Goal: Information Seeking & Learning: Compare options

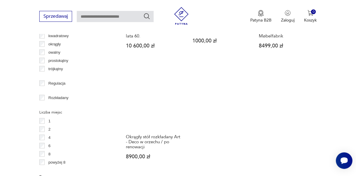
scroll to position [793, 0]
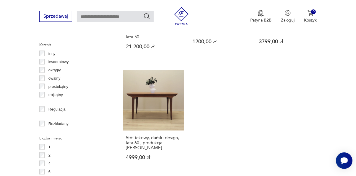
scroll to position [767, 0]
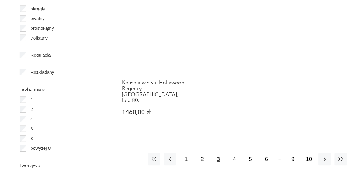
scroll to position [799, 0]
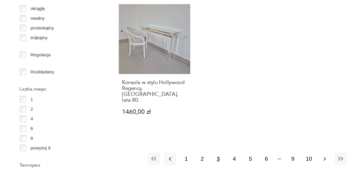
click at [300, 163] on icon "button" at bounding box center [298, 166] width 6 height 6
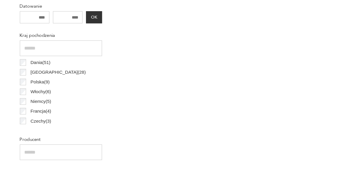
scroll to position [156, 0]
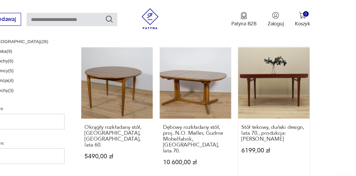
click at [263, 128] on div "Stół tekowy, duński design, lata 70., produkcja: [PERSON_NAME] 6199,00 zł" at bounding box center [286, 121] width 61 height 41
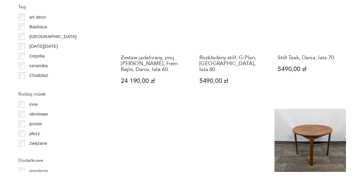
scroll to position [613, 0]
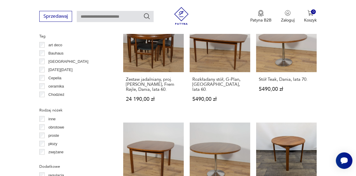
click at [326, 135] on section "Filtruj produkty Cena MIN MAX OK Promocja Datowanie OK Kraj pochodzenia Dania (…" at bounding box center [178, 49] width 356 height 833
click at [326, 128] on section "Filtruj produkty Cena MIN MAX OK Promocja Datowanie OK Kraj pochodzenia Dania (…" at bounding box center [178, 49] width 356 height 833
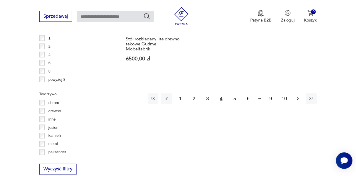
click at [299, 98] on icon "button" at bounding box center [298, 99] width 2 height 3
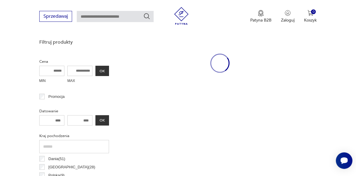
scroll to position [156, 0]
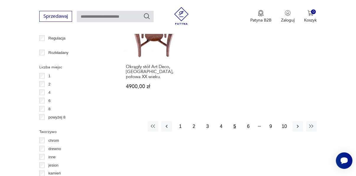
scroll to position [838, 0]
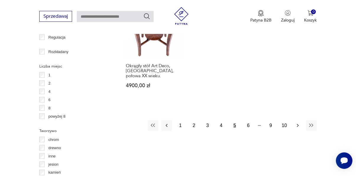
click at [299, 121] on button "button" at bounding box center [298, 126] width 11 height 11
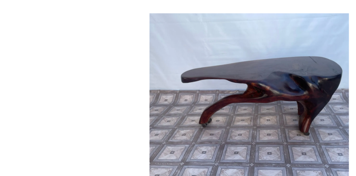
scroll to position [657, 0]
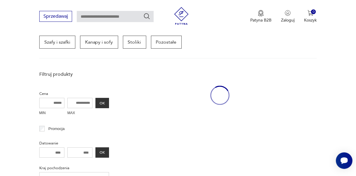
scroll to position [156, 0]
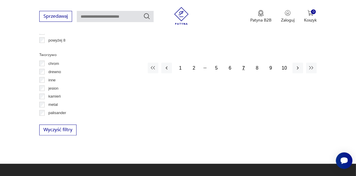
scroll to position [910, 0]
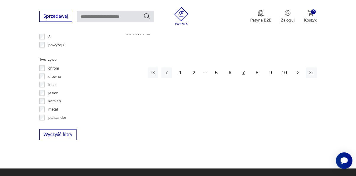
click at [302, 68] on button "button" at bounding box center [298, 73] width 11 height 11
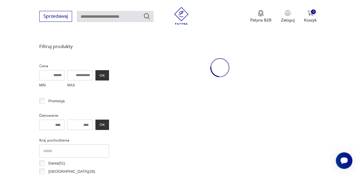
scroll to position [156, 0]
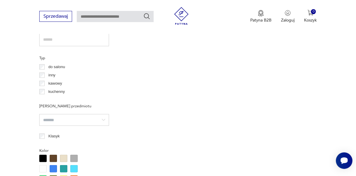
scroll to position [435, 0]
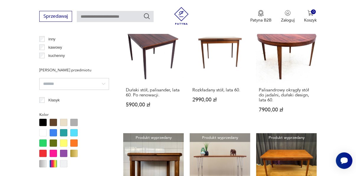
scroll to position [138, 0]
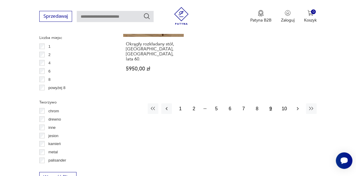
click at [303, 104] on button "button" at bounding box center [298, 109] width 11 height 11
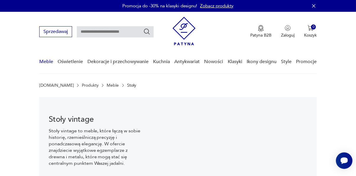
click at [47, 64] on link "Meble" at bounding box center [46, 62] width 14 height 23
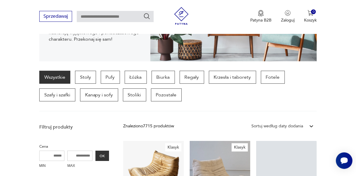
scroll to position [125, 0]
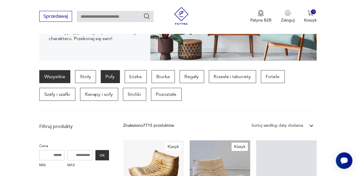
click at [112, 78] on p "Pufy" at bounding box center [110, 76] width 19 height 13
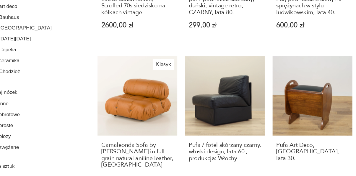
scroll to position [630, 0]
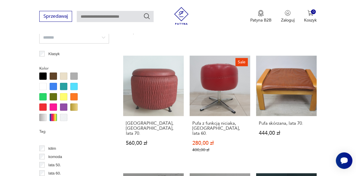
scroll to position [194, 0]
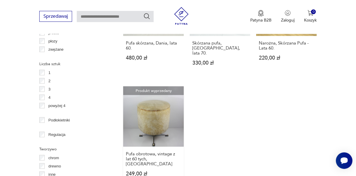
click at [170, 153] on div "Pufa obrotowa, vintage z lat 60 tych, [GEOGRAPHIC_DATA] 249,00 zł" at bounding box center [153, 167] width 61 height 41
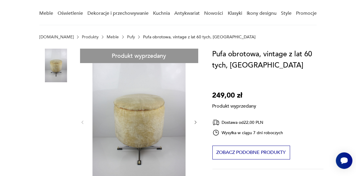
scroll to position [48, 0]
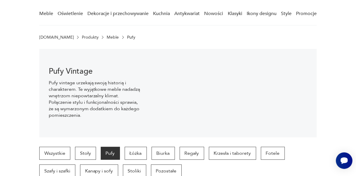
scroll to position [795, 0]
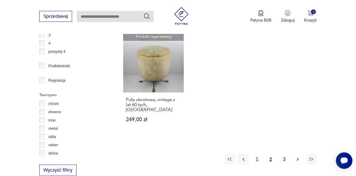
click at [299, 157] on icon "button" at bounding box center [298, 160] width 6 height 6
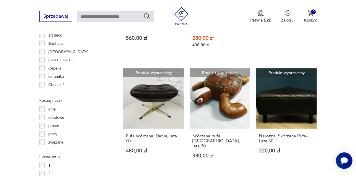
scroll to position [156, 0]
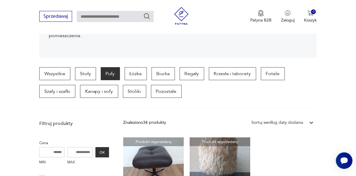
scroll to position [128, 0]
click at [135, 76] on p "Łóżka" at bounding box center [136, 73] width 22 height 13
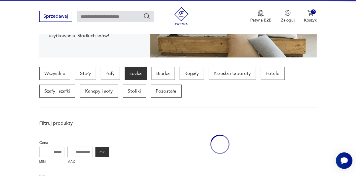
scroll to position [156, 0]
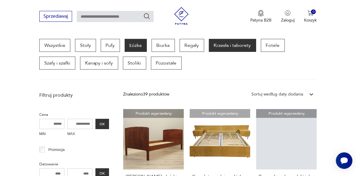
click at [231, 46] on p "Krzesła i taborety" at bounding box center [232, 45] width 47 height 13
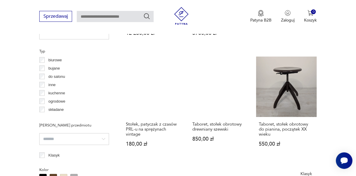
scroll to position [442, 0]
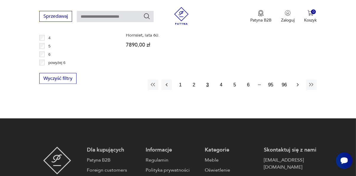
click at [300, 82] on icon "button" at bounding box center [298, 85] width 6 height 6
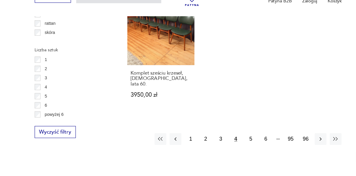
scroll to position [845, 0]
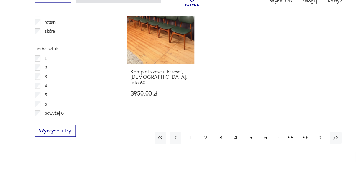
click at [300, 139] on button "button" at bounding box center [298, 144] width 11 height 11
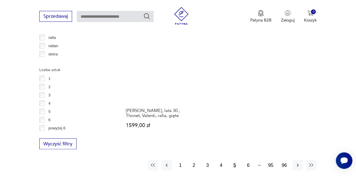
scroll to position [840, 0]
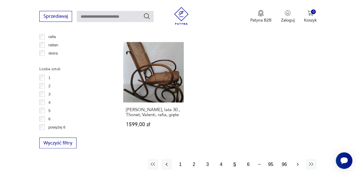
click at [299, 160] on button "button" at bounding box center [298, 165] width 11 height 11
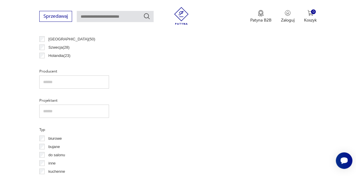
scroll to position [156, 0]
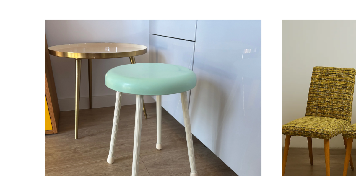
scroll to position [671, 0]
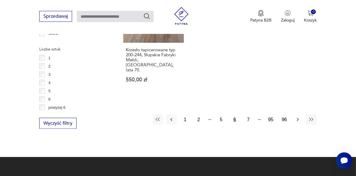
click at [300, 117] on icon "button" at bounding box center [298, 120] width 6 height 6
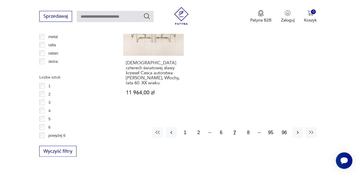
scroll to position [832, 0]
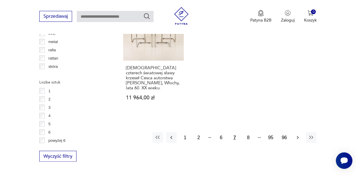
click at [301, 133] on button "button" at bounding box center [298, 138] width 11 height 11
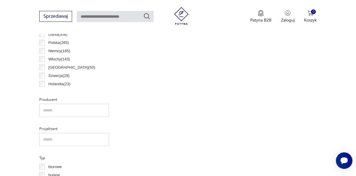
scroll to position [156, 0]
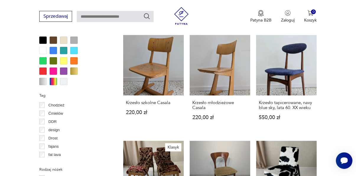
click at [333, 144] on section "Filtruj produkty Cena MIN MAX OK Promocja Datowanie OK Kraj pochodzenia Dania (…" at bounding box center [178, 52] width 356 height 771
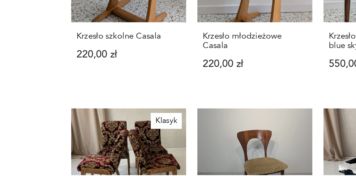
scroll to position [579, 0]
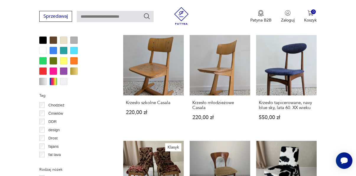
click at [328, 148] on section "Filtruj produkty Cena MIN MAX OK Promocja Datowanie OK Kraj pochodzenia Dania (…" at bounding box center [178, 52] width 356 height 771
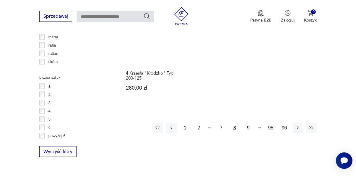
scroll to position [832, 0]
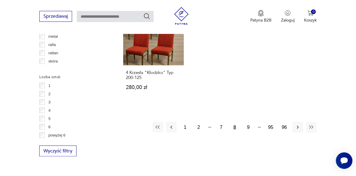
click at [297, 125] on icon "button" at bounding box center [298, 128] width 6 height 6
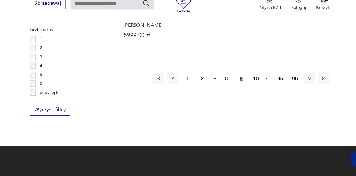
scroll to position [872, 0]
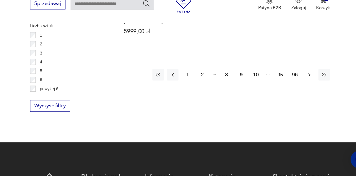
click at [299, 80] on icon "button" at bounding box center [298, 83] width 6 height 6
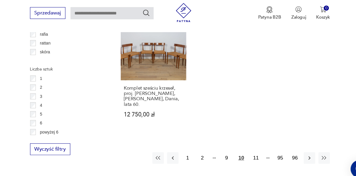
scroll to position [840, 0]
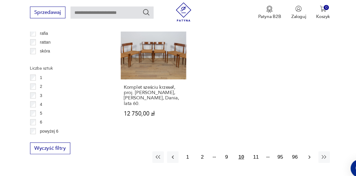
click at [296, 145] on button "button" at bounding box center [298, 150] width 11 height 11
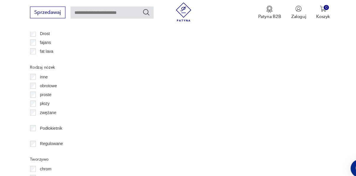
scroll to position [156, 0]
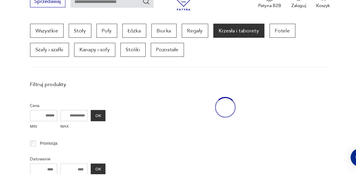
scroll to position [600, 0]
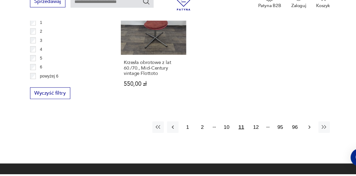
click at [301, 130] on icon "button" at bounding box center [298, 133] width 6 height 6
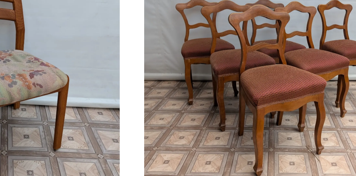
scroll to position [158, 0]
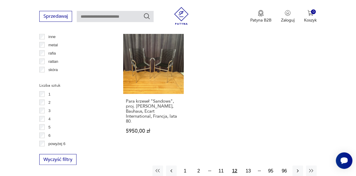
scroll to position [823, 0]
click at [302, 166] on button "button" at bounding box center [298, 171] width 11 height 11
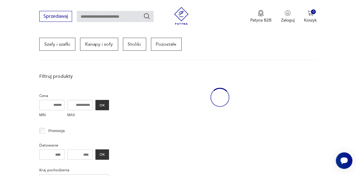
scroll to position [156, 0]
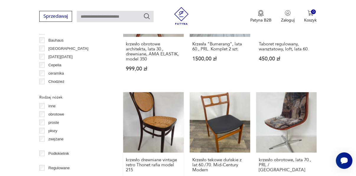
click at [163, 132] on link "krzesło drewniane vintage retro Thonet rafia model 215 399,00 zł" at bounding box center [153, 144] width 61 height 102
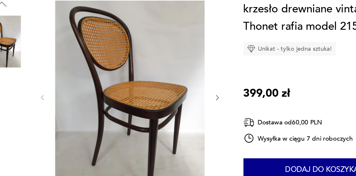
scroll to position [61, 0]
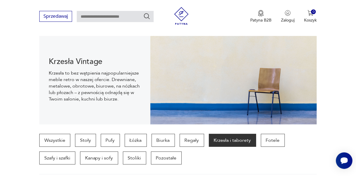
scroll to position [706, 0]
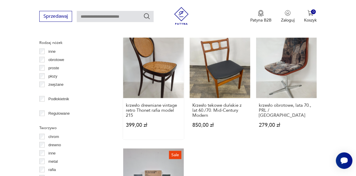
click at [171, 74] on link "krzesło drewniane vintage retro Thonet rafia model 215 399,00 zł" at bounding box center [153, 89] width 61 height 102
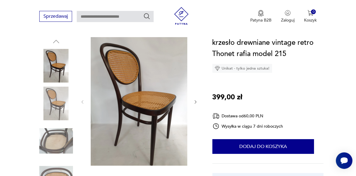
scroll to position [60, 0]
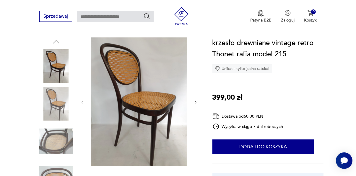
click at [197, 104] on icon "button" at bounding box center [195, 102] width 5 height 5
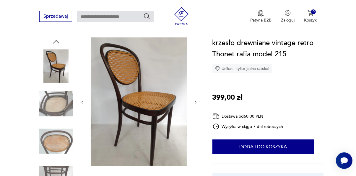
click at [195, 100] on button "button" at bounding box center [195, 103] width 5 height 6
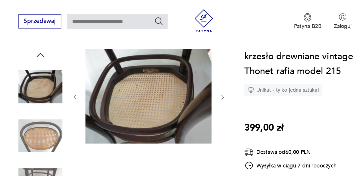
scroll to position [59, 0]
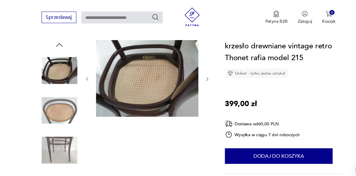
click at [196, 77] on icon "button" at bounding box center [195, 74] width 5 height 5
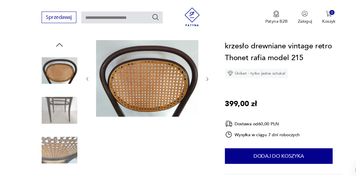
click at [195, 74] on icon "button" at bounding box center [195, 74] width 5 height 5
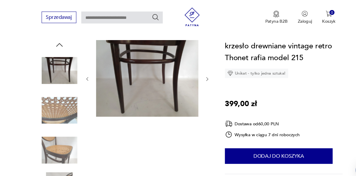
click at [195, 74] on icon "button" at bounding box center [195, 74] width 5 height 5
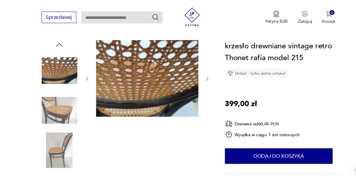
click at [196, 75] on icon "button" at bounding box center [195, 74] width 5 height 5
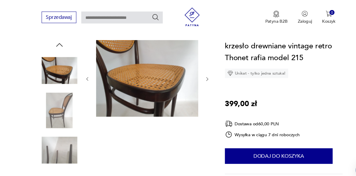
click at [194, 76] on icon "button" at bounding box center [195, 74] width 5 height 5
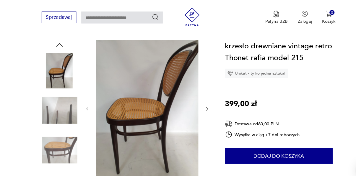
click at [195, 105] on icon "button" at bounding box center [195, 103] width 5 height 5
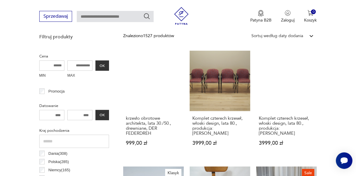
scroll to position [213, 0]
